Goal: Navigation & Orientation: Find specific page/section

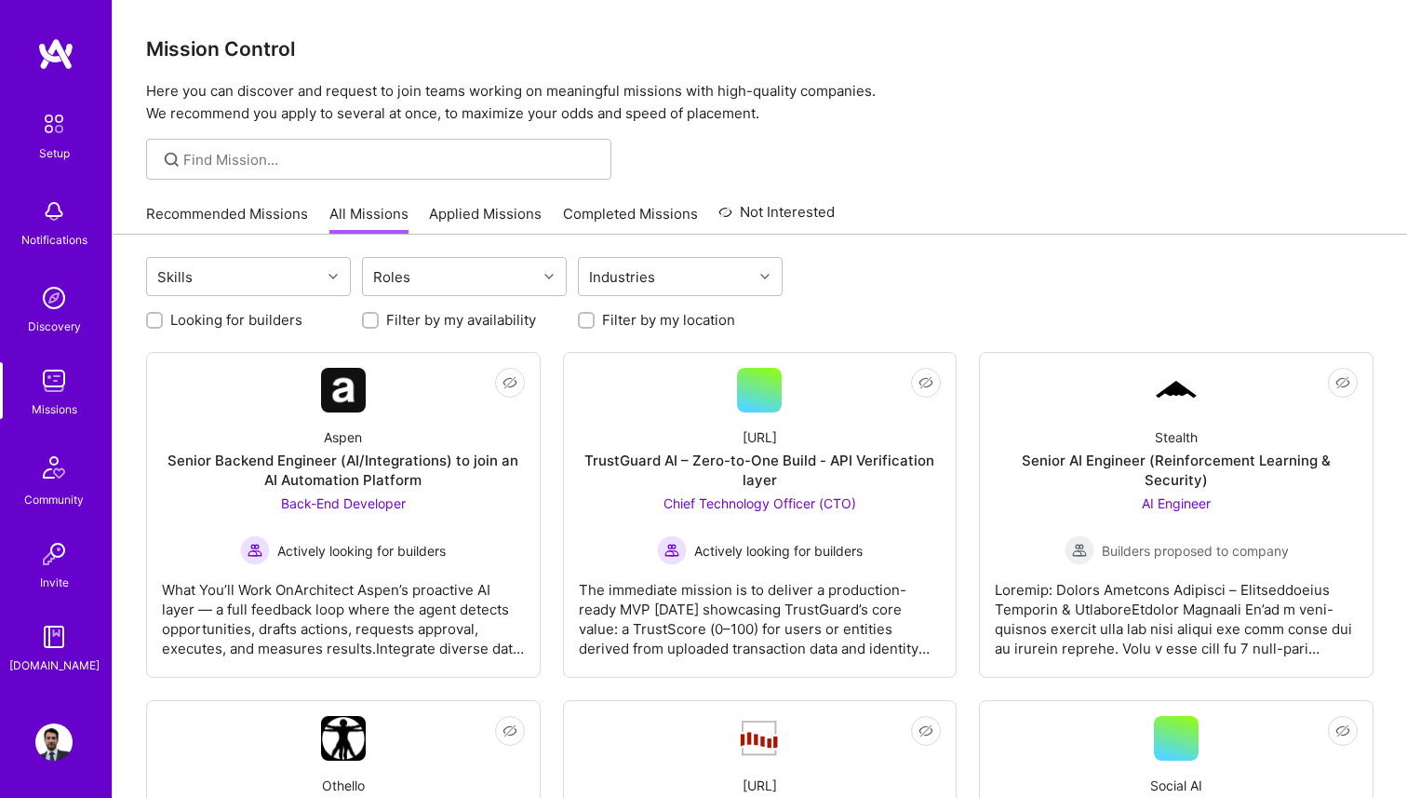
click at [238, 206] on link "Recommended Missions" at bounding box center [227, 219] width 162 height 31
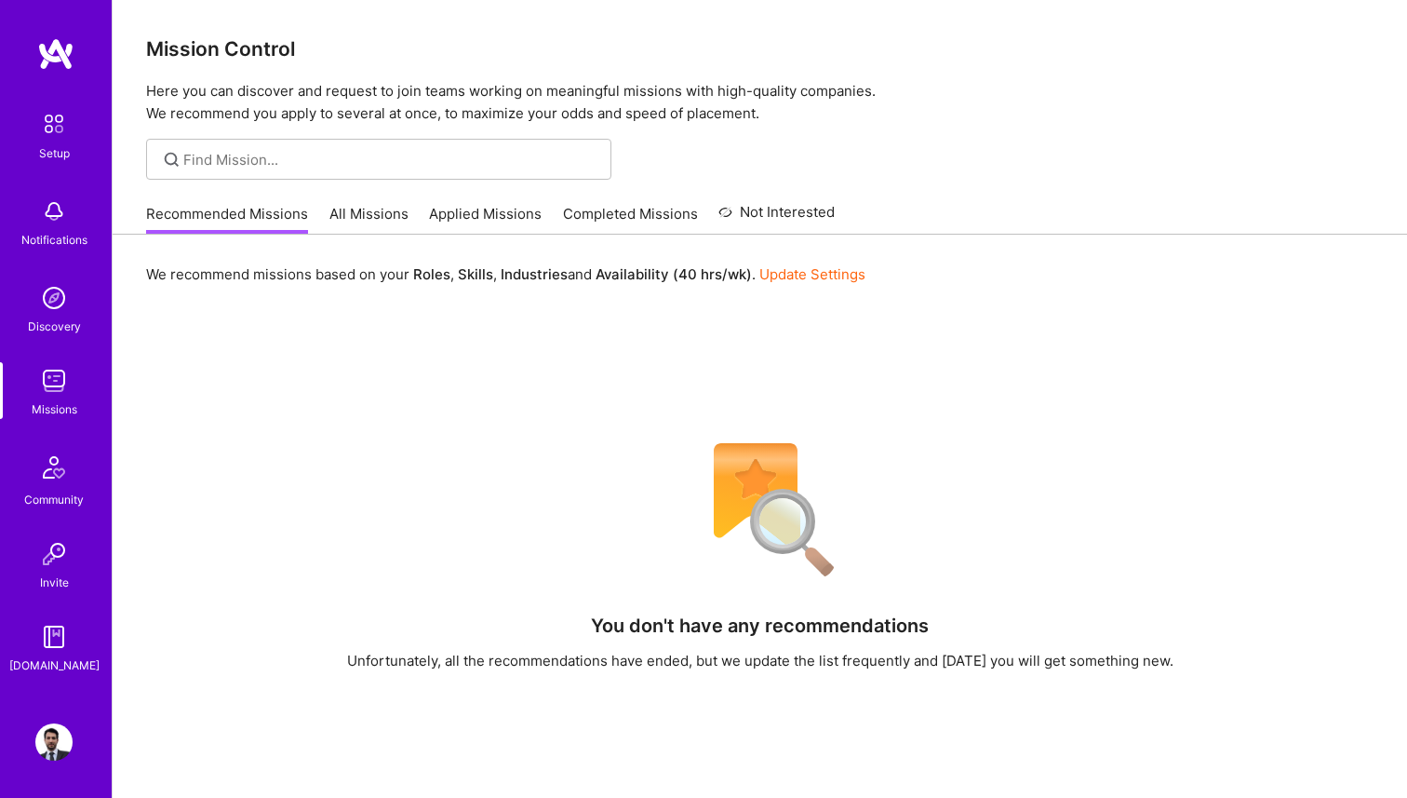
click at [379, 212] on link "All Missions" at bounding box center [368, 219] width 79 height 31
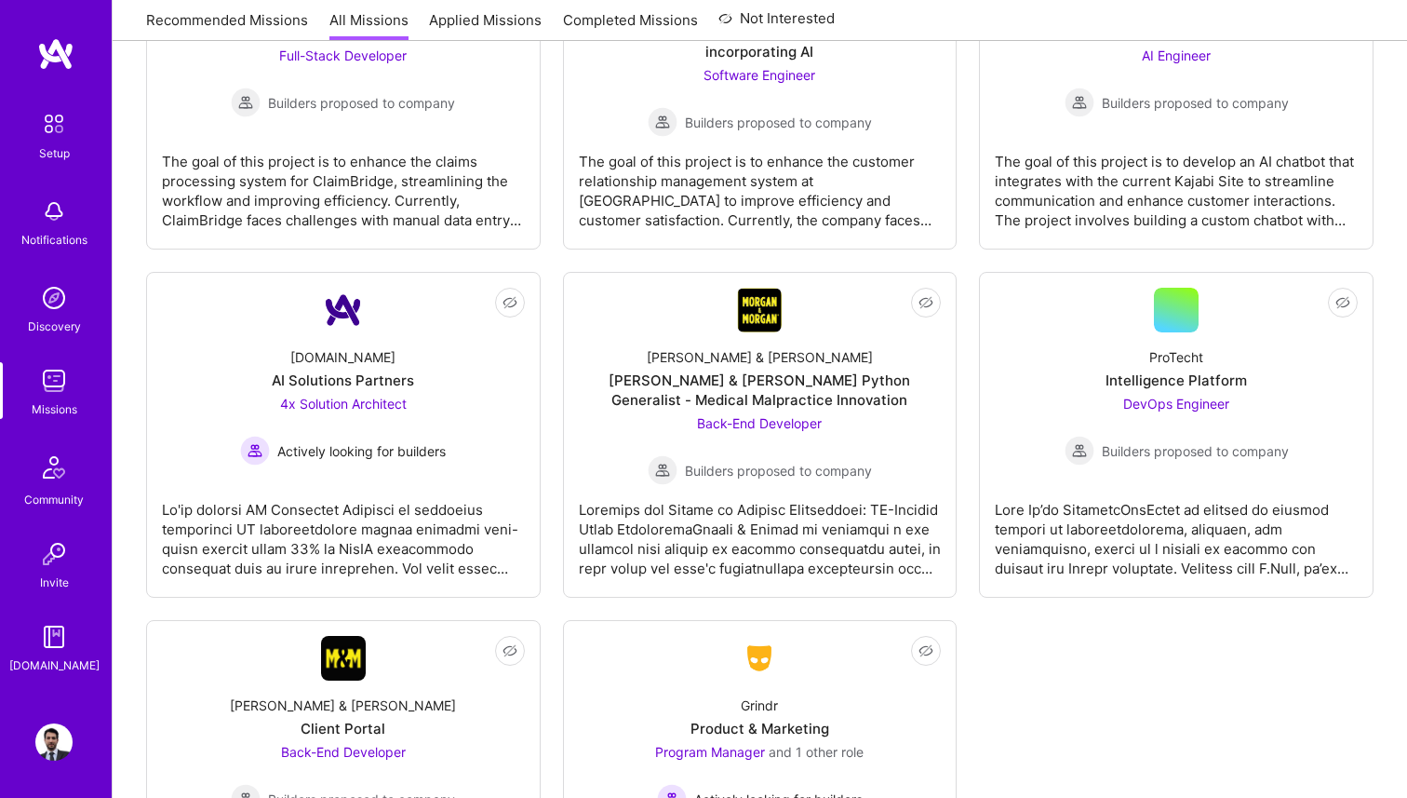
scroll to position [1522, 0]
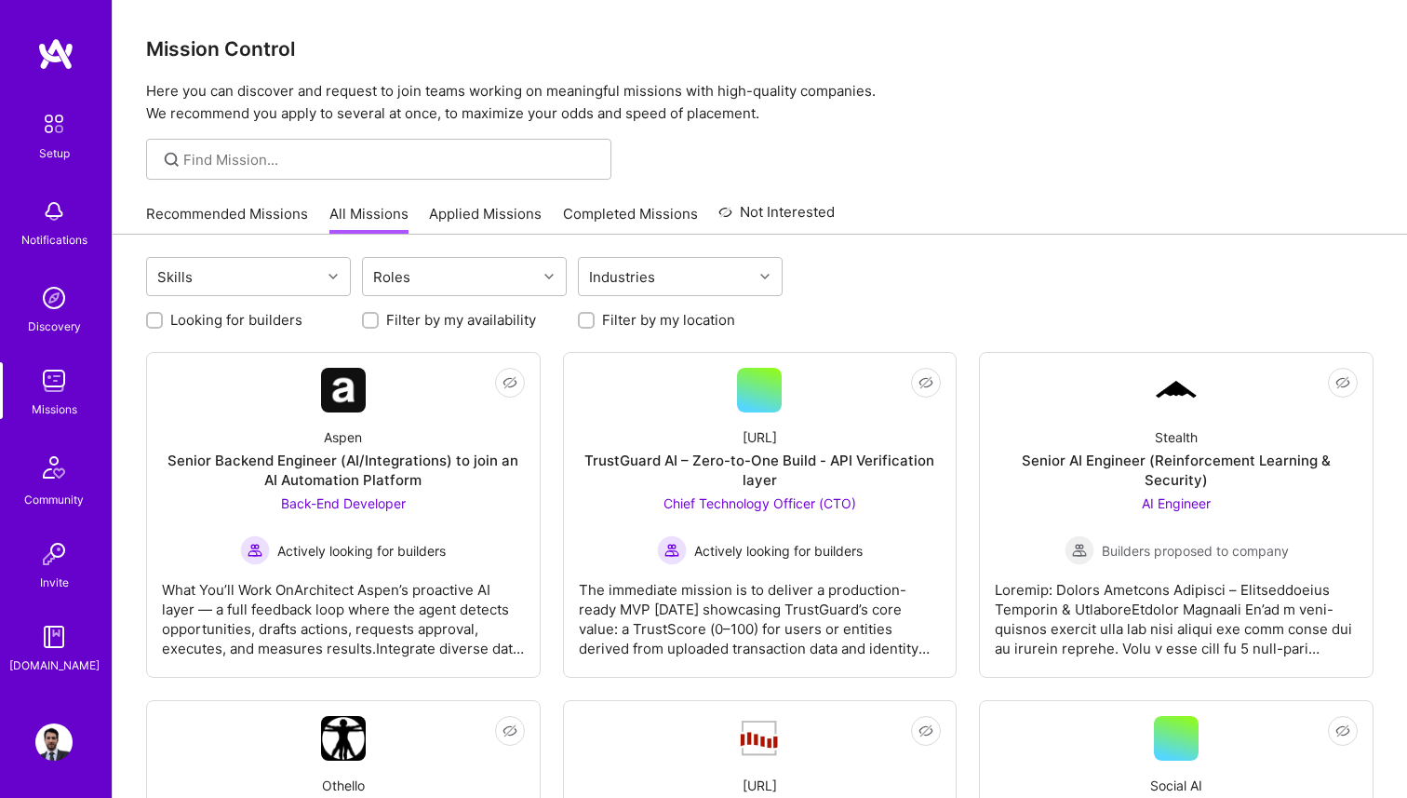
click at [229, 220] on link "Recommended Missions" at bounding box center [227, 219] width 162 height 31
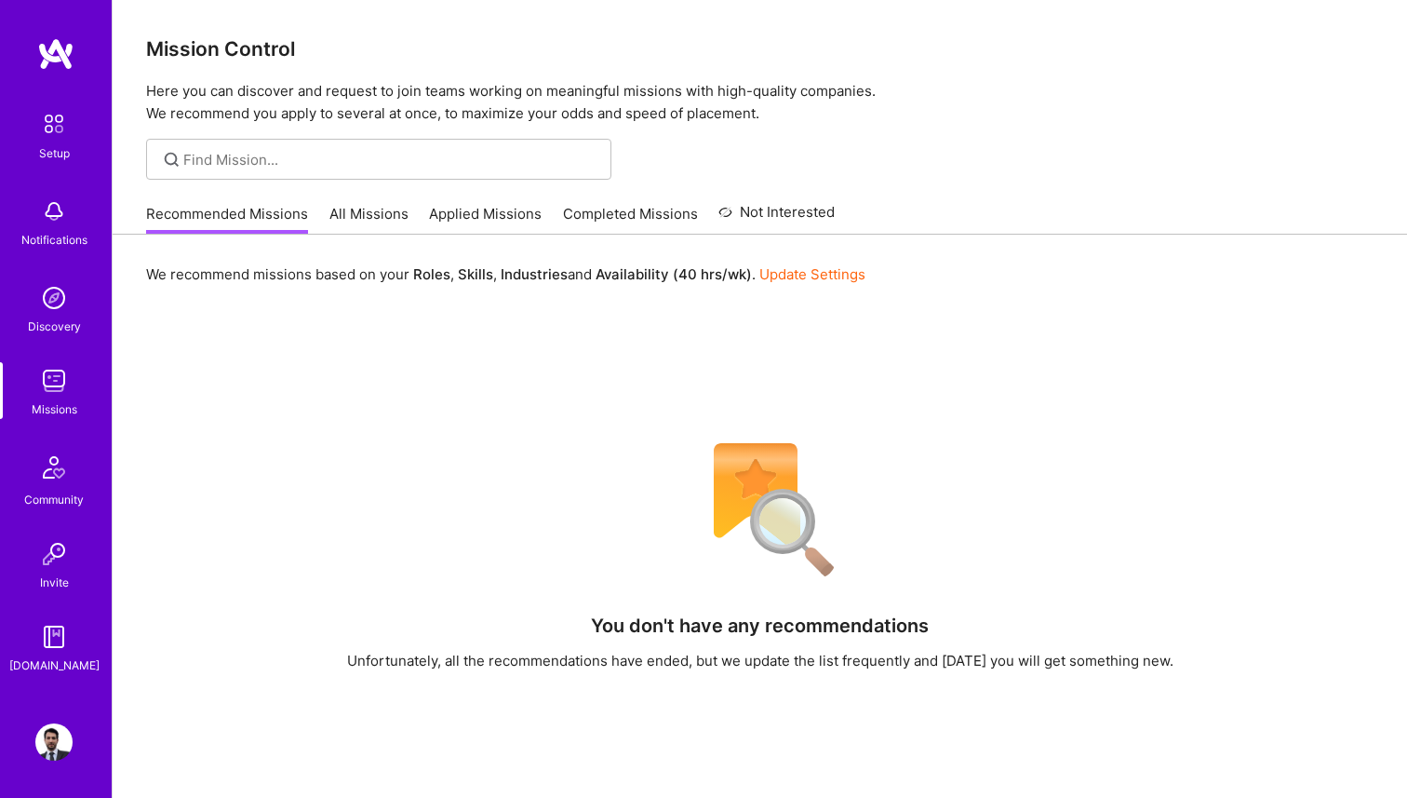
click at [759, 205] on link "Not Interested" at bounding box center [776, 218] width 116 height 34
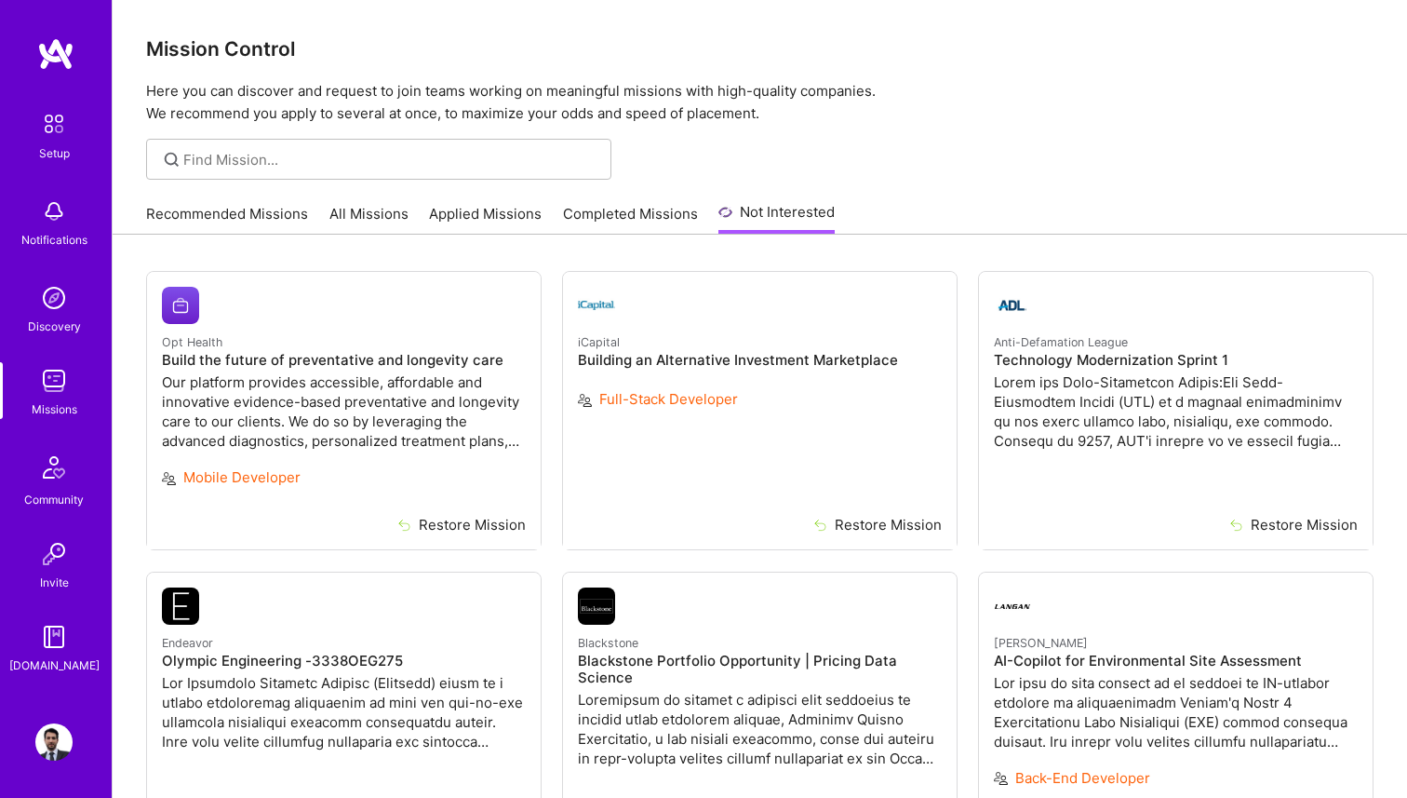
click at [254, 218] on link "Recommended Missions" at bounding box center [227, 219] width 162 height 31
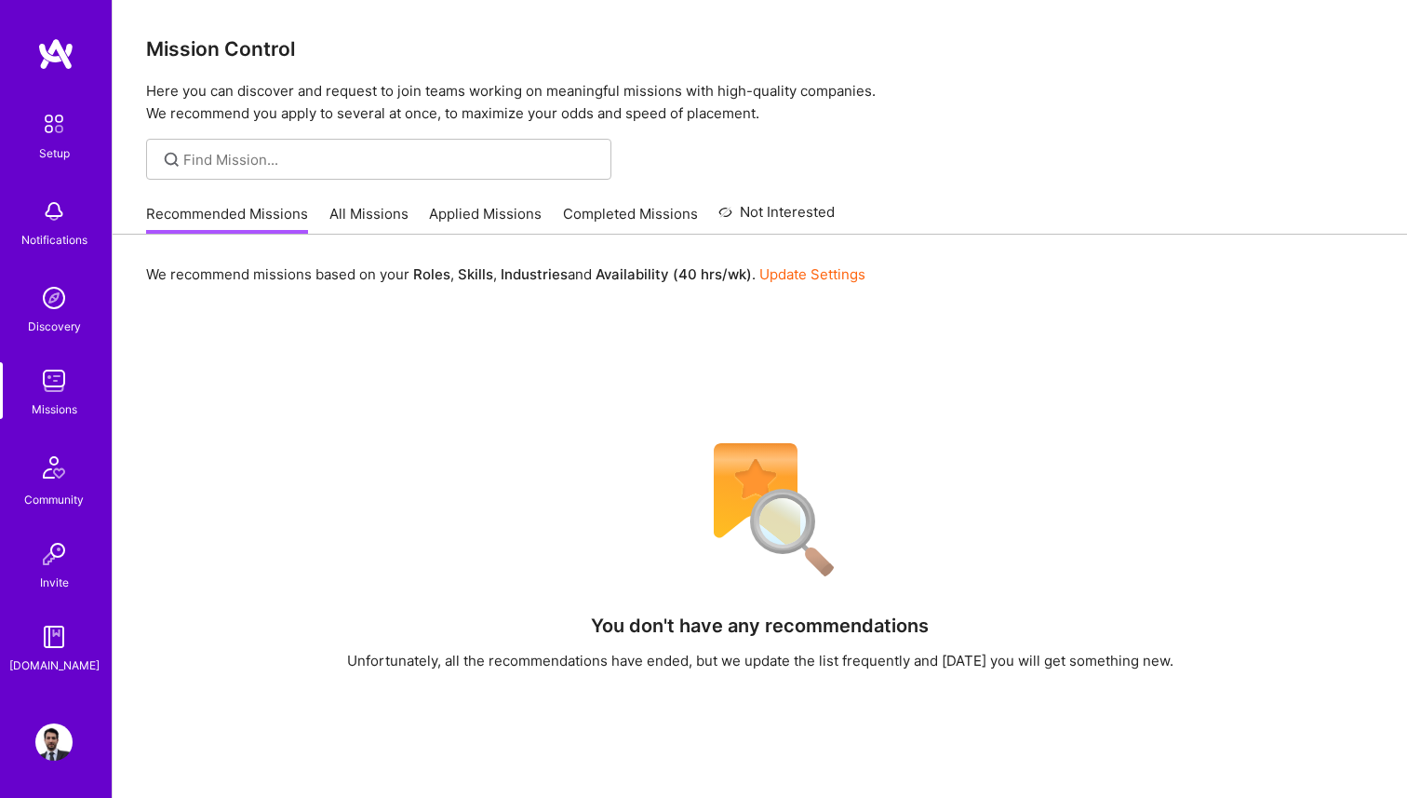
click at [355, 221] on link "All Missions" at bounding box center [368, 219] width 79 height 31
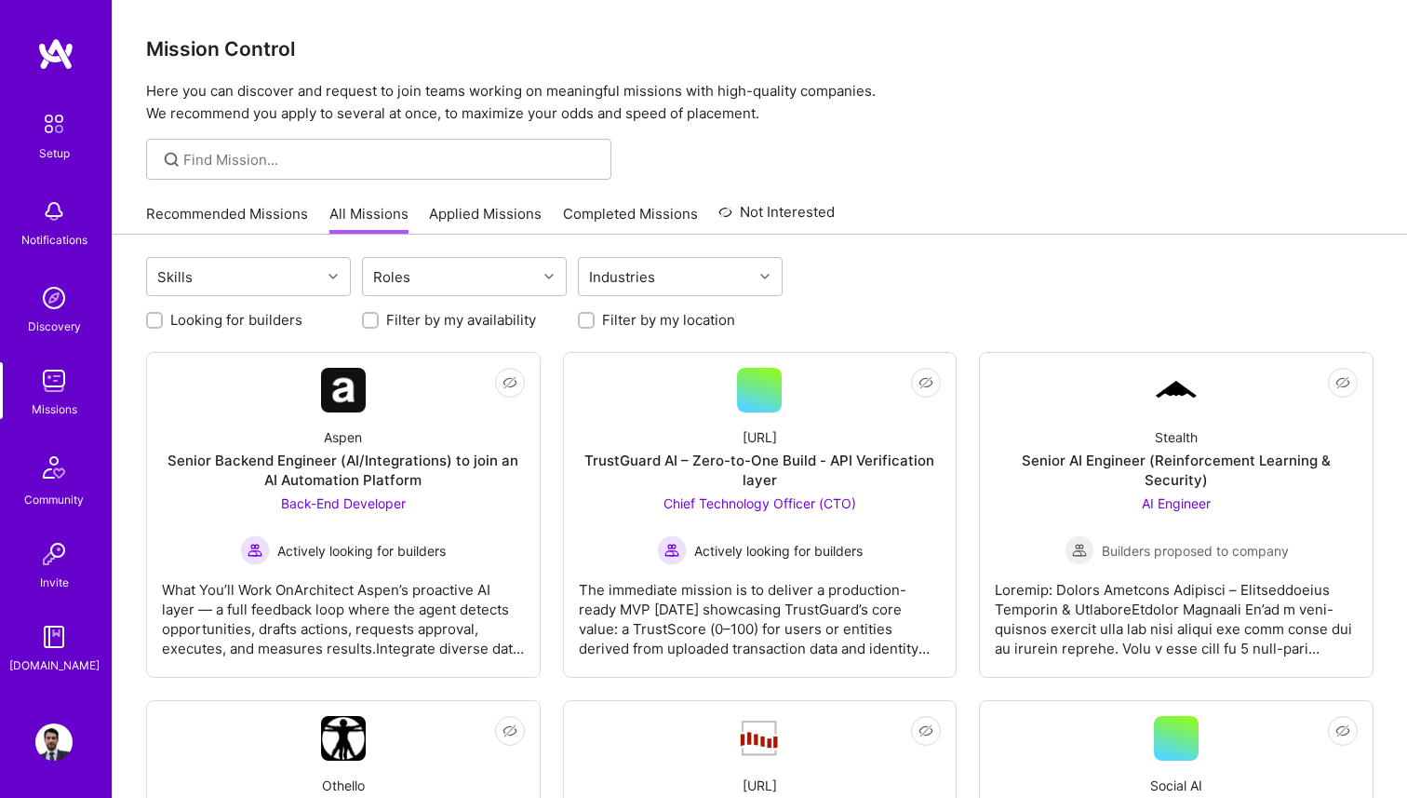
click at [470, 209] on link "Applied Missions" at bounding box center [485, 219] width 113 height 31
